Goal: Task Accomplishment & Management: Use online tool/utility

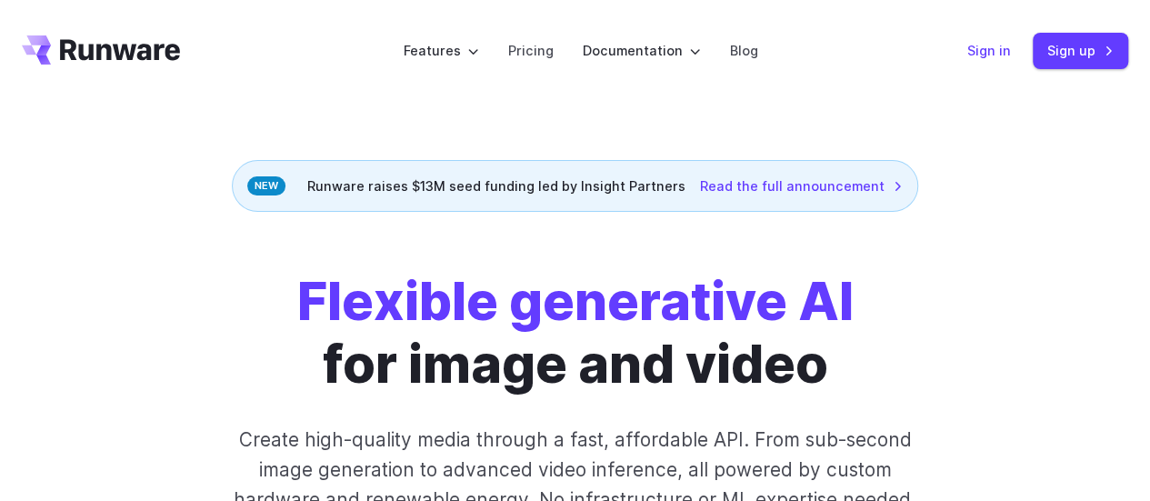
click at [978, 53] on link "Sign in" at bounding box center [989, 50] width 44 height 21
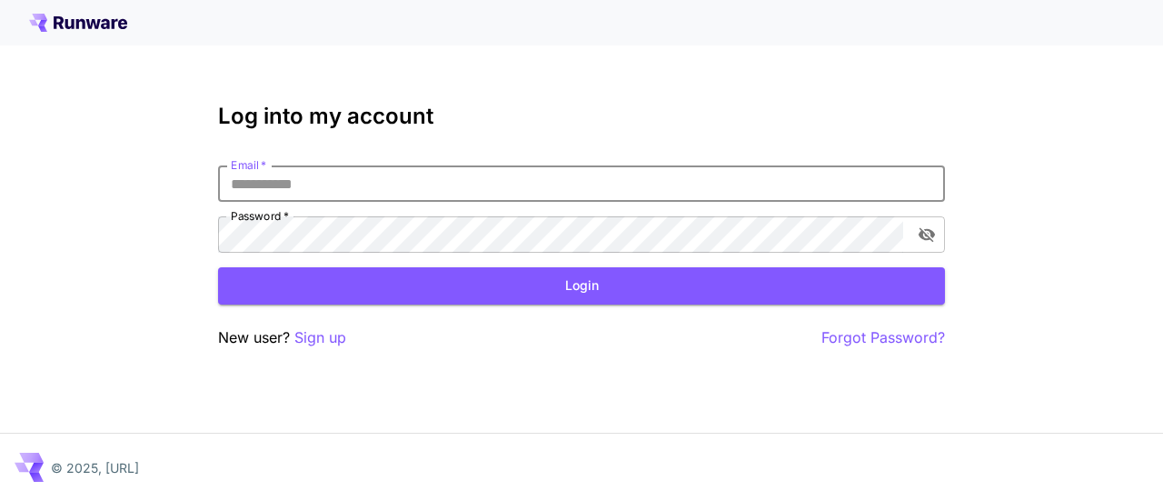
click at [381, 182] on input "Email   *" at bounding box center [581, 183] width 727 height 36
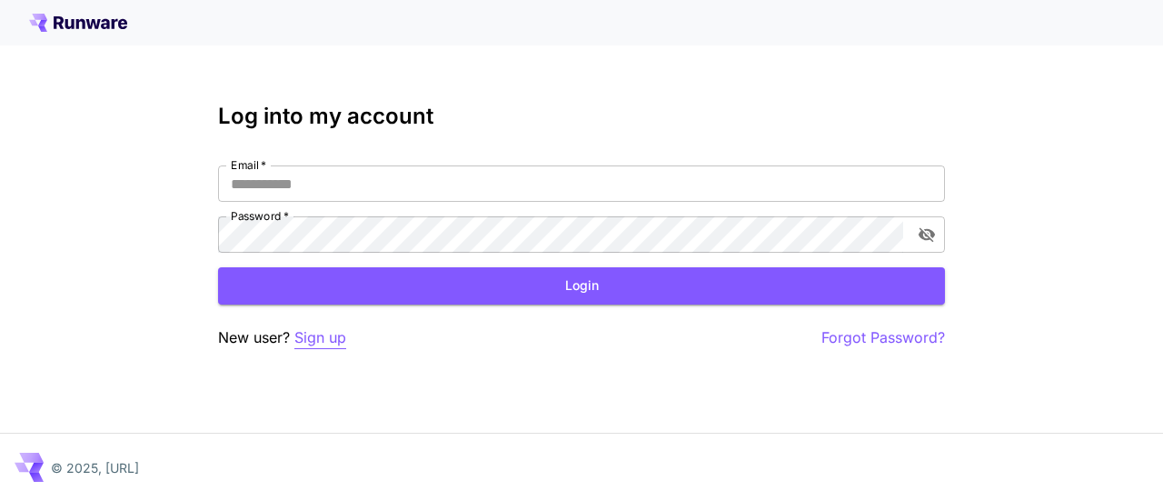
click at [313, 335] on p "Sign up" at bounding box center [321, 337] width 52 height 23
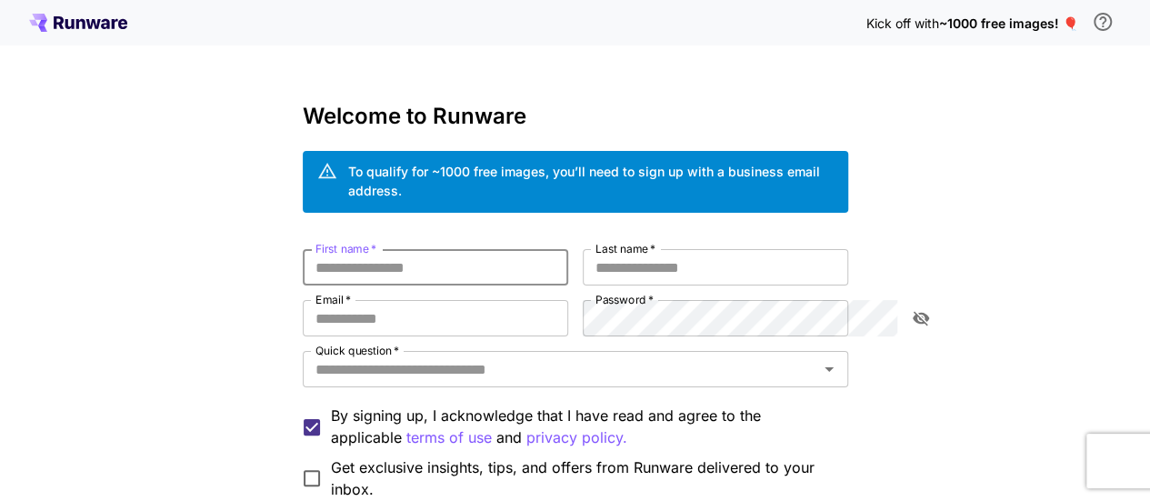
click at [407, 249] on input "First name   *" at bounding box center [435, 267] width 265 height 36
type input "****"
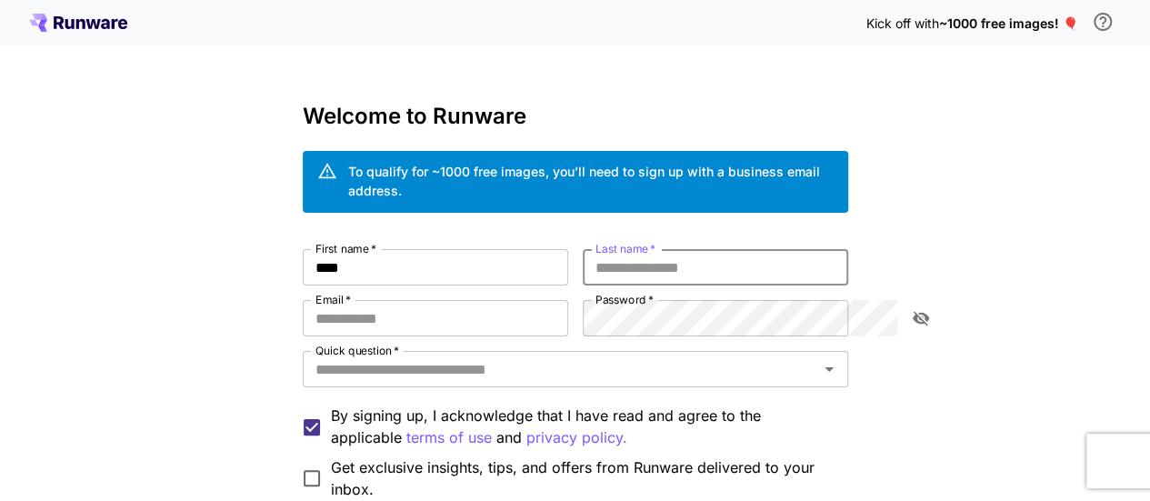
click at [713, 265] on input "Last name   *" at bounding box center [715, 267] width 265 height 36
type input "****"
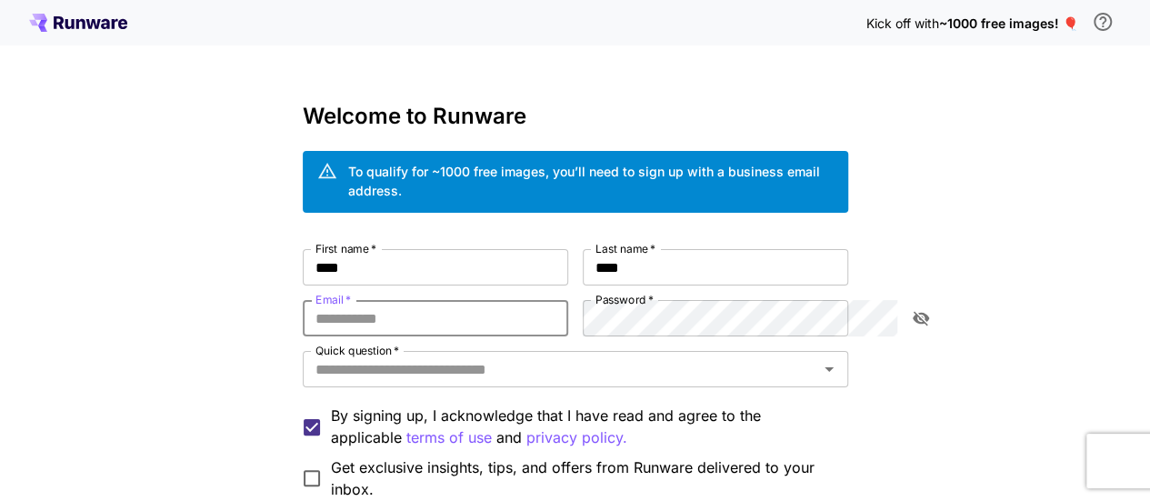
click at [408, 300] on input "Email   *" at bounding box center [435, 318] width 265 height 36
type input "**********"
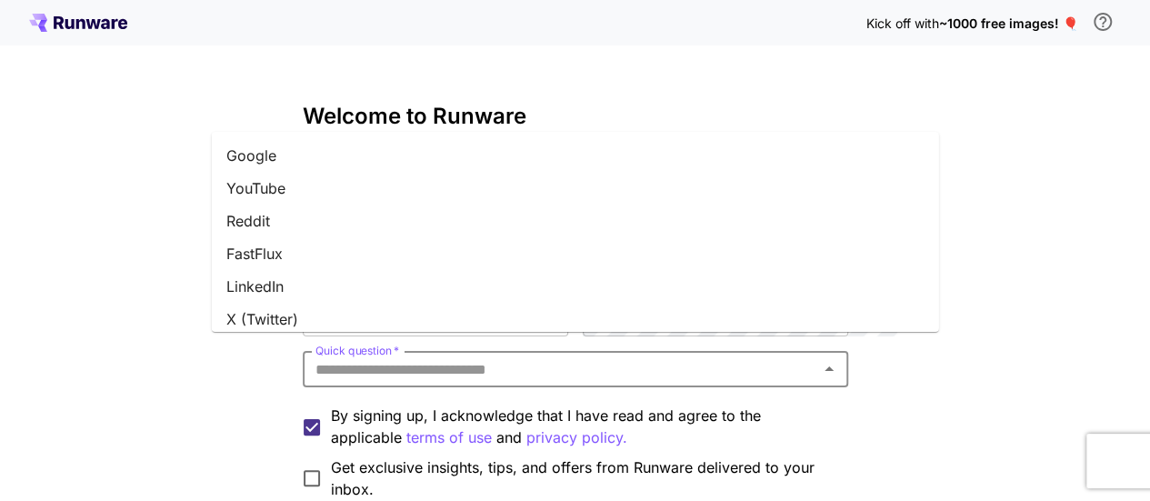
click at [536, 356] on input "Quick question   *" at bounding box center [560, 368] width 504 height 25
click at [400, 285] on li "LinkedIn" at bounding box center [575, 286] width 727 height 33
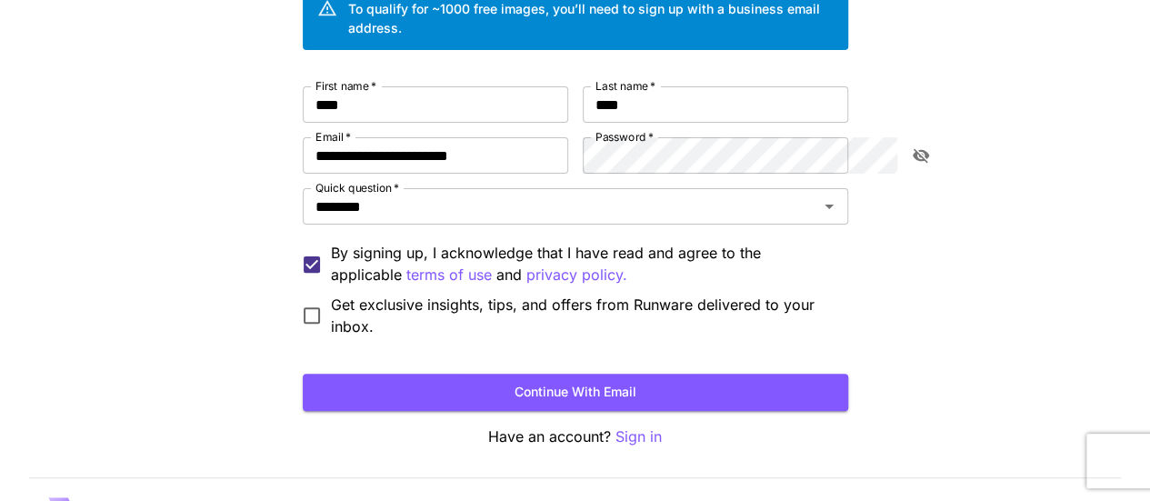
scroll to position [182, 0]
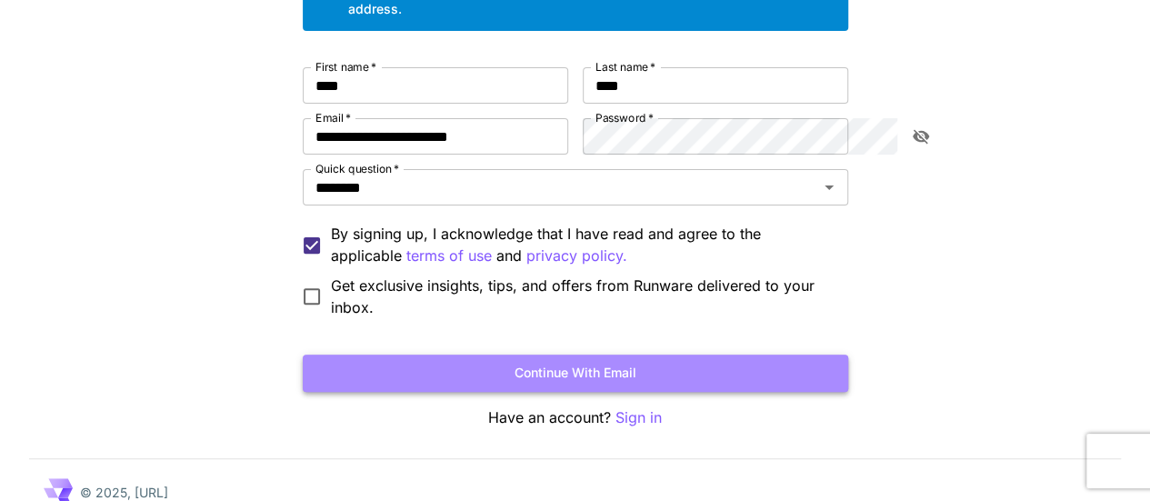
click at [389, 354] on button "Continue with email" at bounding box center [575, 372] width 545 height 37
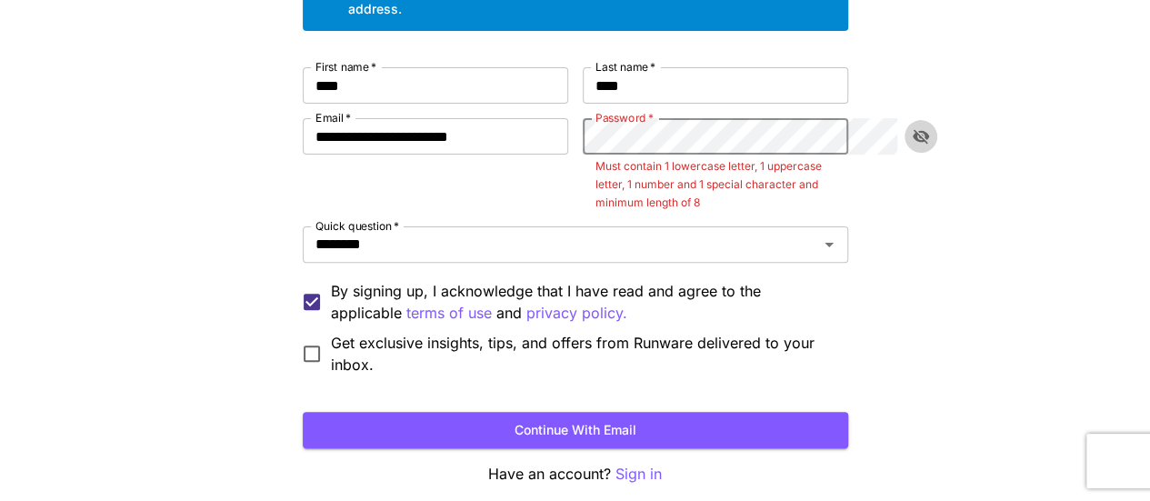
click at [925, 127] on icon "toggle password visibility" at bounding box center [921, 136] width 18 height 18
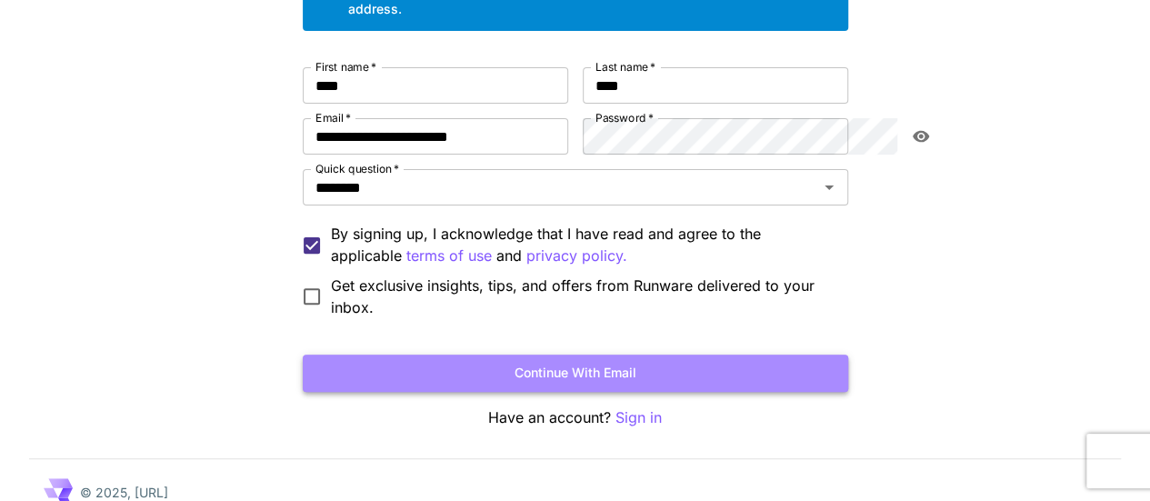
click at [713, 354] on button "Continue with email" at bounding box center [575, 372] width 545 height 37
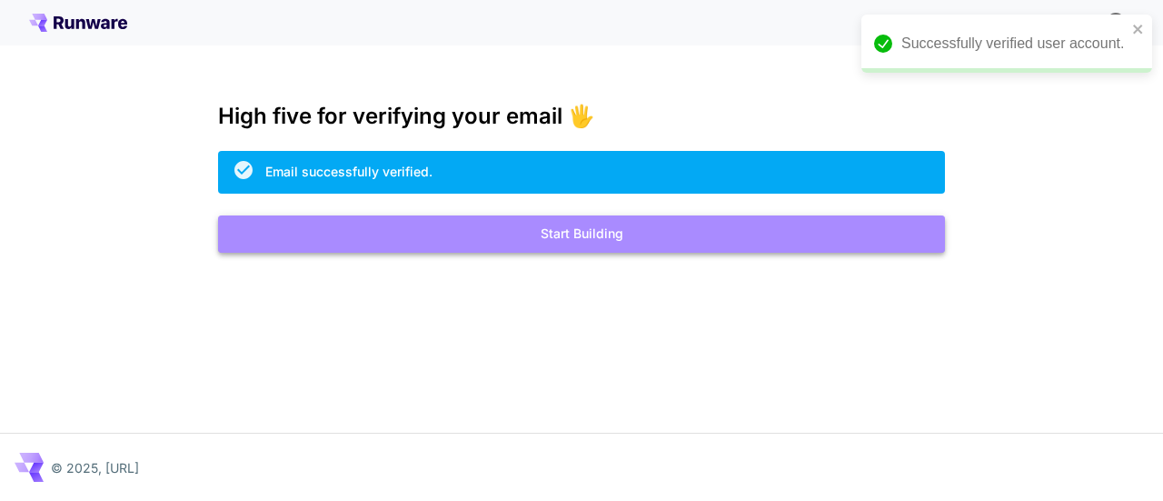
click at [500, 231] on button "Start Building" at bounding box center [581, 233] width 727 height 37
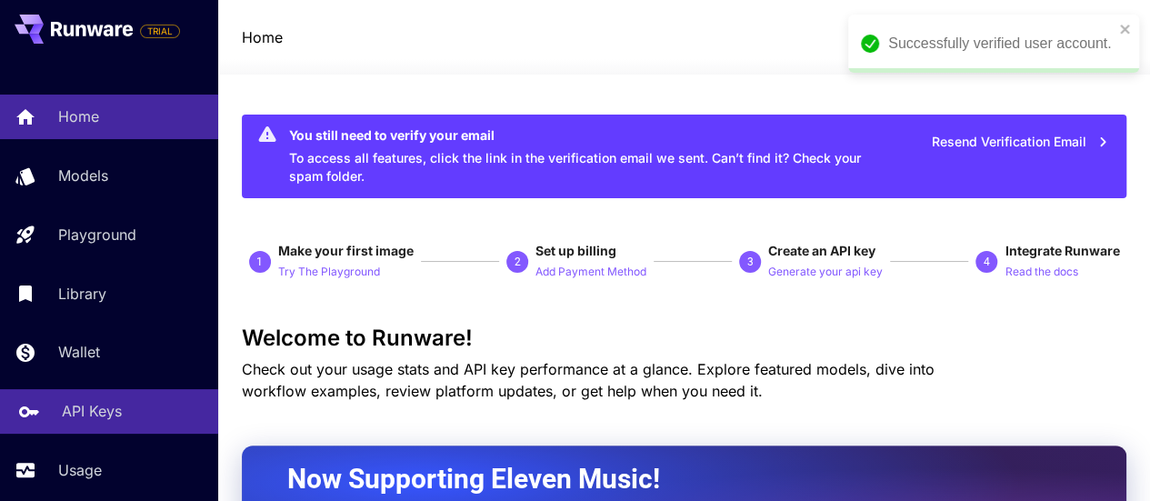
click at [118, 417] on p "API Keys" at bounding box center [92, 411] width 60 height 22
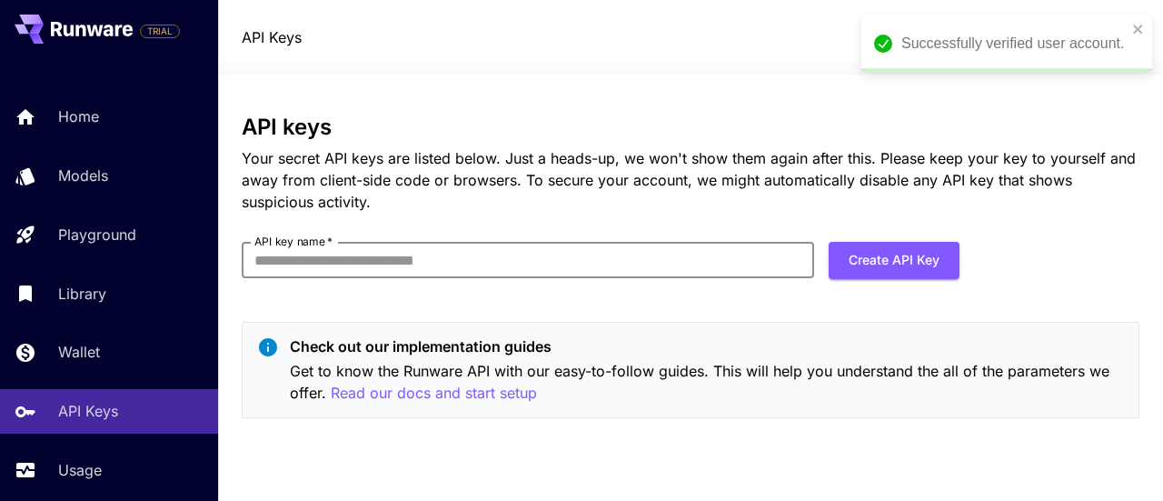
click at [684, 262] on input "API key name   *" at bounding box center [528, 260] width 573 height 36
type input "****"
click button "Create API Key" at bounding box center [894, 260] width 131 height 37
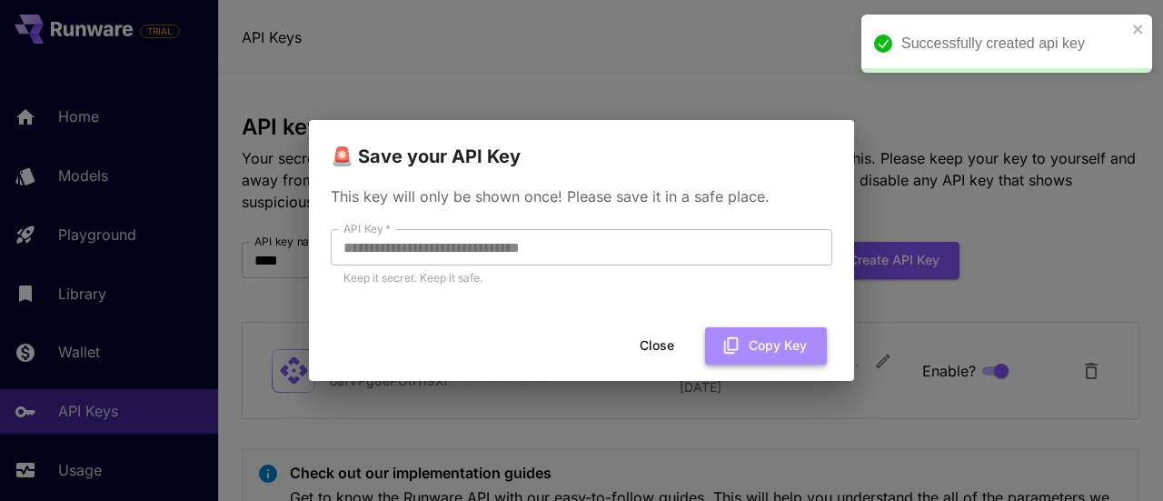
click at [744, 333] on button "Copy Key" at bounding box center [766, 345] width 122 height 37
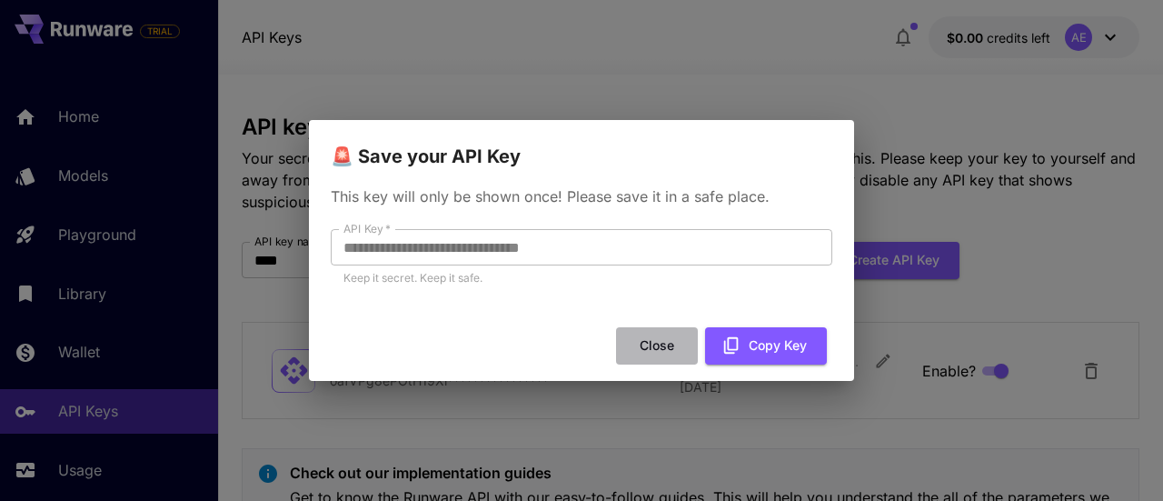
click at [652, 337] on button "Close" at bounding box center [657, 345] width 82 height 37
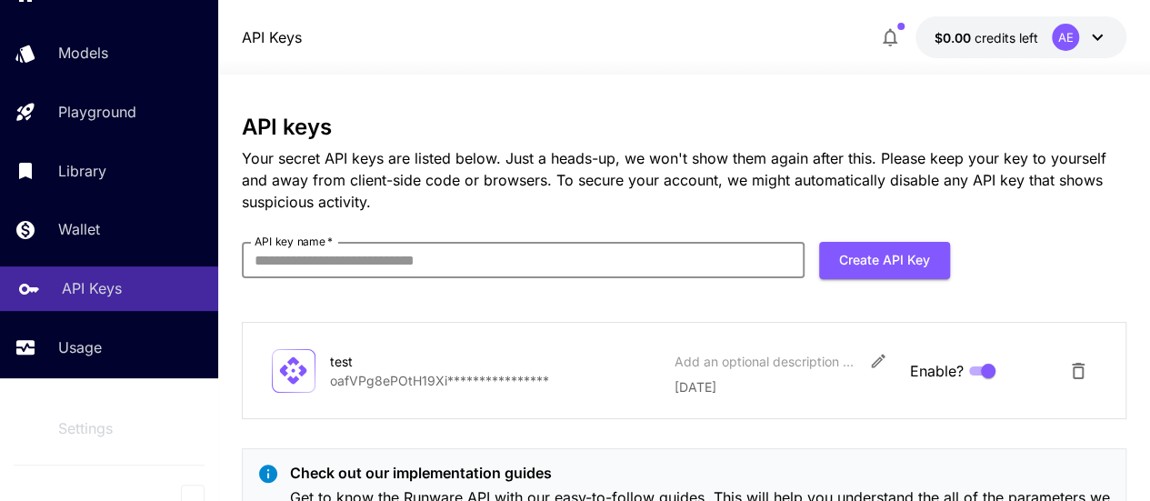
scroll to position [135, 0]
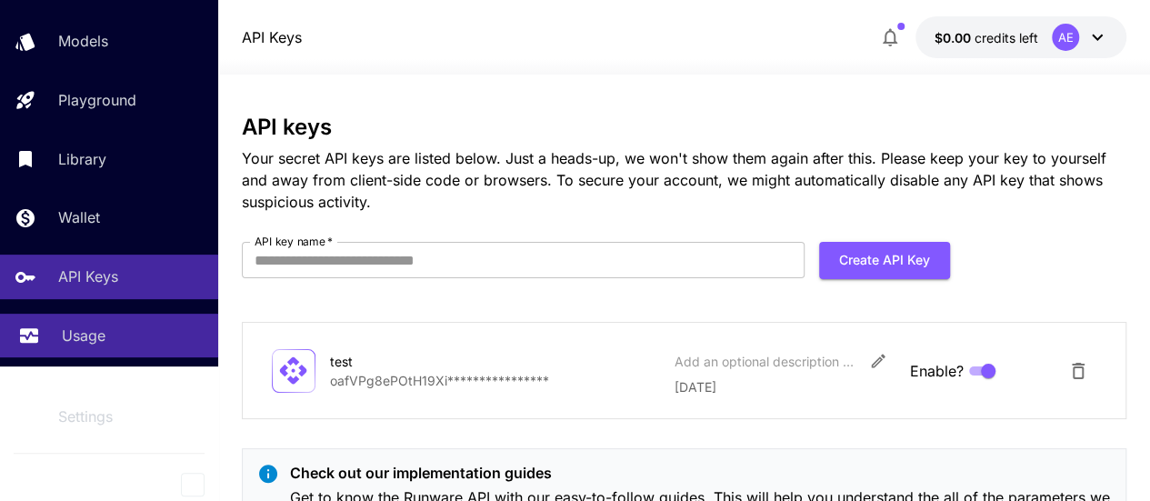
click at [135, 337] on div "Usage" at bounding box center [133, 336] width 142 height 22
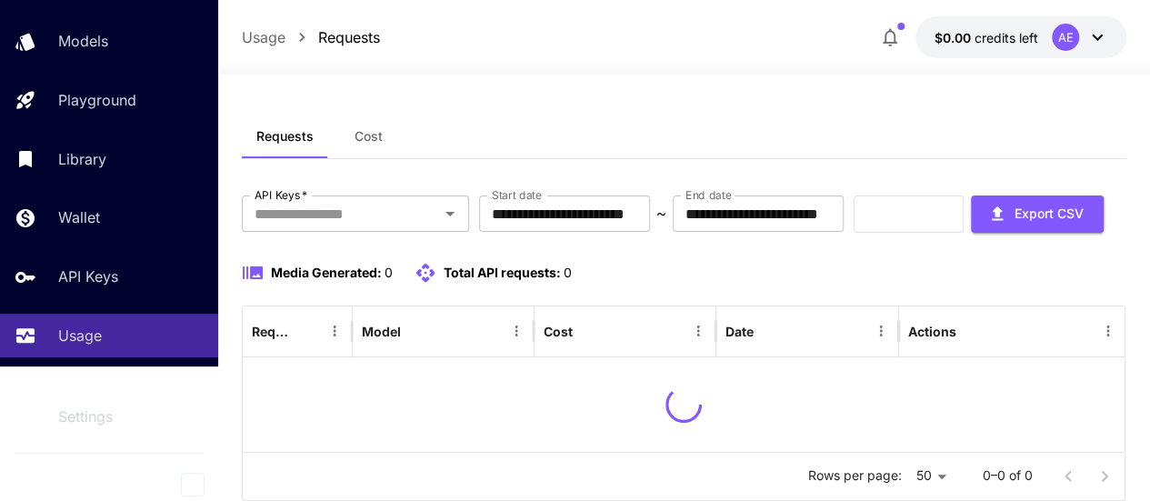
scroll to position [111, 0]
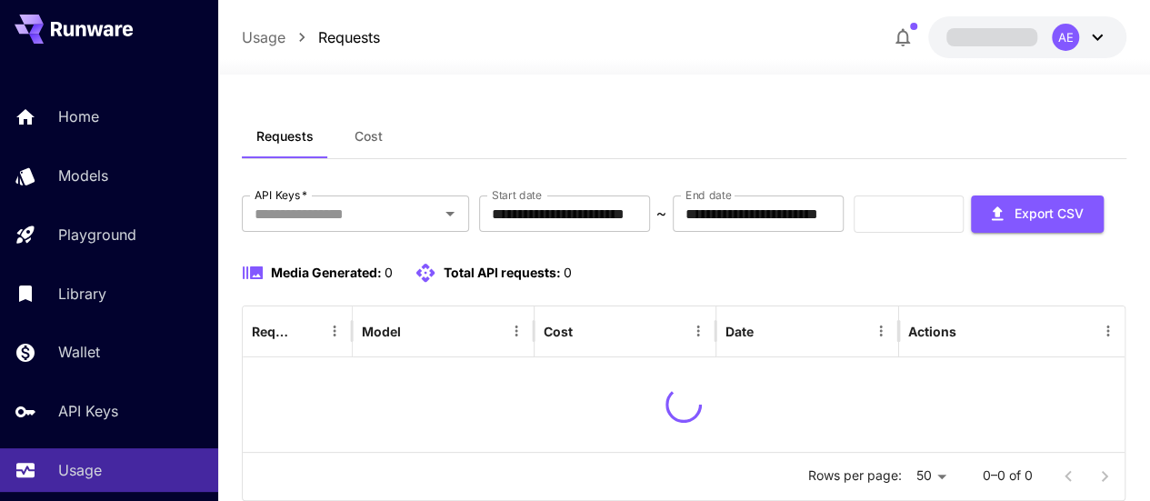
scroll to position [111, 0]
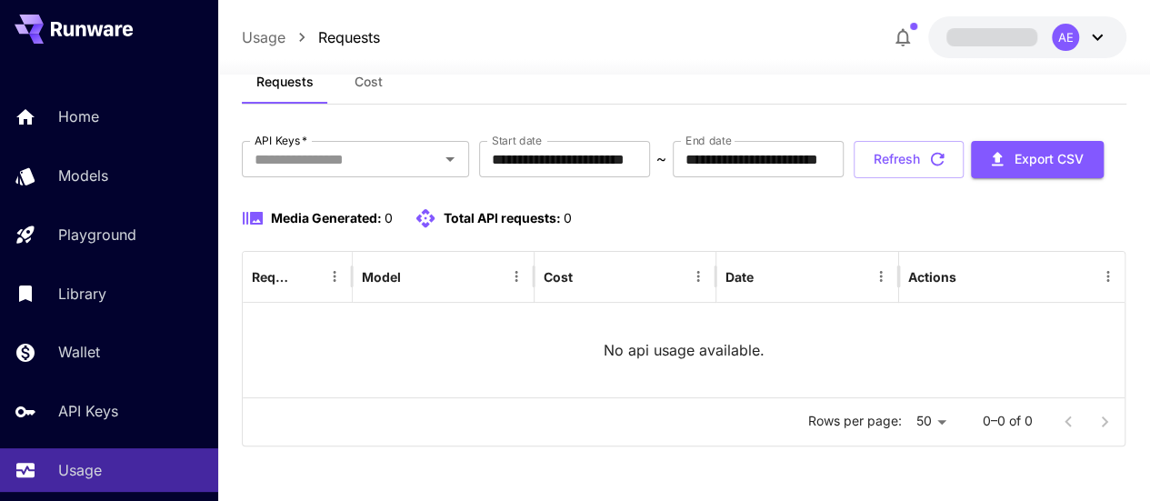
scroll to position [111, 0]
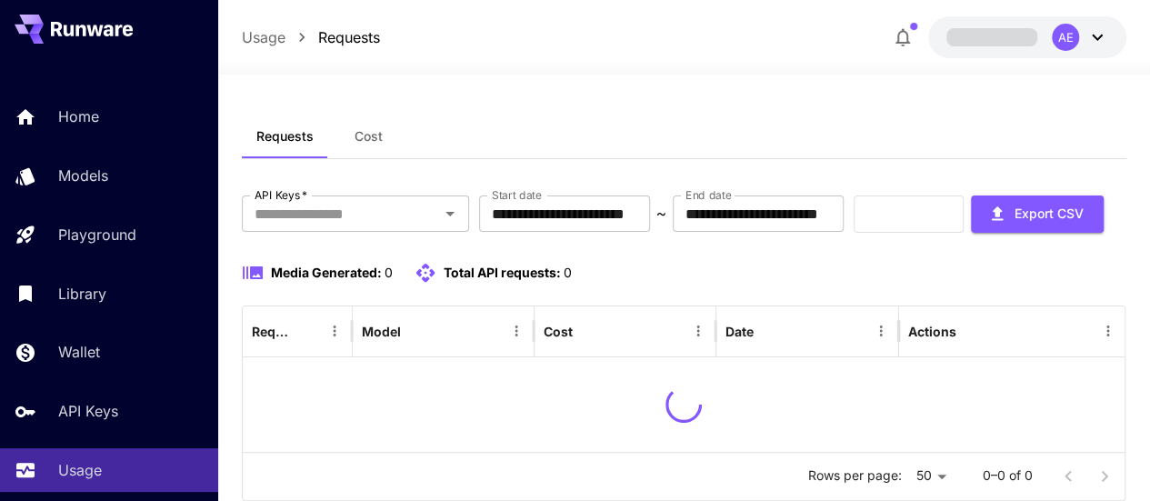
scroll to position [111, 0]
